Goal: Task Accomplishment & Management: Complete application form

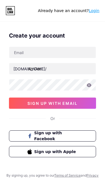
scroll to position [-10, 0]
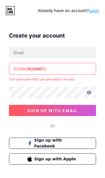
click at [60, 146] on span "Sign up with Facebook" at bounding box center [55, 143] width 43 height 12
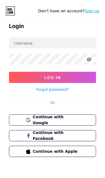
scroll to position [10, 0]
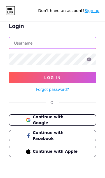
click at [50, 47] on input "text" at bounding box center [52, 42] width 86 height 11
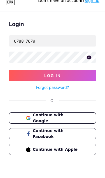
click at [87, 65] on icon at bounding box center [89, 67] width 5 height 4
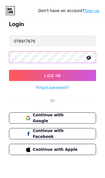
scroll to position [11, 0]
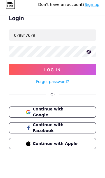
click at [67, 70] on button "Log In" at bounding box center [52, 75] width 87 height 11
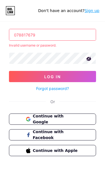
click at [68, 74] on button "Log In" at bounding box center [52, 76] width 87 height 11
click at [68, 36] on input "078817679" at bounding box center [52, 34] width 86 height 11
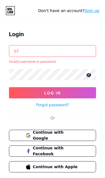
type input "0"
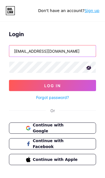
type input "drysa39@gmail.com"
click at [77, 85] on button "Log In" at bounding box center [52, 85] width 87 height 11
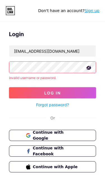
click at [67, 149] on span "Continue with Facebook" at bounding box center [56, 151] width 46 height 12
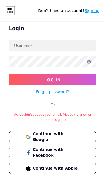
scroll to position [12, 0]
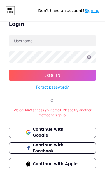
click at [23, 132] on button "Continue with Google" at bounding box center [52, 131] width 87 height 11
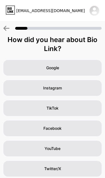
click at [69, 66] on div "Google" at bounding box center [52, 68] width 98 height 16
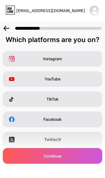
click at [71, 120] on div "Facebook" at bounding box center [52, 119] width 99 height 16
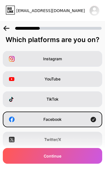
click at [67, 122] on div "Facebook" at bounding box center [52, 119] width 99 height 16
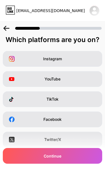
click at [65, 159] on div "Continue" at bounding box center [52, 156] width 99 height 16
click at [72, 152] on div "Continue" at bounding box center [52, 156] width 99 height 16
click at [73, 123] on div "Facebook" at bounding box center [52, 119] width 99 height 16
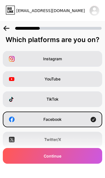
click at [71, 155] on div "Continue" at bounding box center [52, 156] width 99 height 16
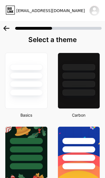
click at [90, 86] on div at bounding box center [78, 84] width 33 height 6
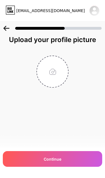
click at [69, 158] on div "Continue" at bounding box center [52, 159] width 99 height 16
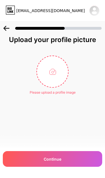
click at [56, 70] on input "file" at bounding box center [52, 71] width 31 height 31
type input "C:\fakepath\att.SSd1qOkxp7DgquFYLpEQcjIKCGw0nOCH1go4dCijC_g.jpeg"
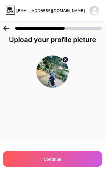
click at [74, 159] on div "Continue" at bounding box center [52, 159] width 99 height 16
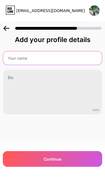
click at [51, 58] on input "text" at bounding box center [52, 57] width 99 height 13
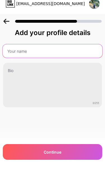
type input "Ah Det"
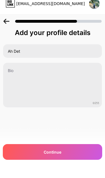
click at [93, 114] on div "Add your profile details Ah Det 0/255 Continue Error" at bounding box center [52, 88] width 105 height 107
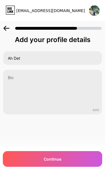
click at [69, 160] on div "Continue" at bounding box center [52, 159] width 99 height 16
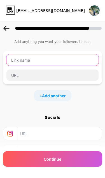
click at [58, 61] on input "text" at bounding box center [52, 59] width 92 height 11
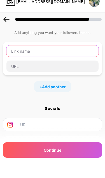
type input "Ah Det"
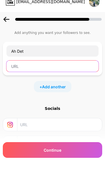
click at [52, 69] on input "text" at bounding box center [52, 74] width 92 height 11
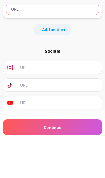
scroll to position [0, 0]
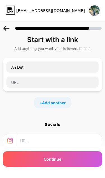
click at [6, 28] on icon at bounding box center [6, 28] width 6 height 5
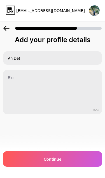
click at [5, 29] on icon at bounding box center [6, 28] width 6 height 5
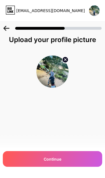
click at [7, 30] on icon at bounding box center [6, 28] width 6 height 5
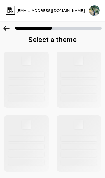
click at [8, 28] on icon at bounding box center [6, 28] width 6 height 5
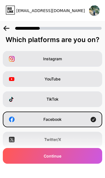
click at [6, 20] on div "ahdet2009@gmail.com Logout" at bounding box center [52, 10] width 105 height 21
click at [5, 22] on div at bounding box center [52, 27] width 105 height 20
click at [8, 29] on icon at bounding box center [6, 28] width 6 height 5
